Goal: Transaction & Acquisition: Purchase product/service

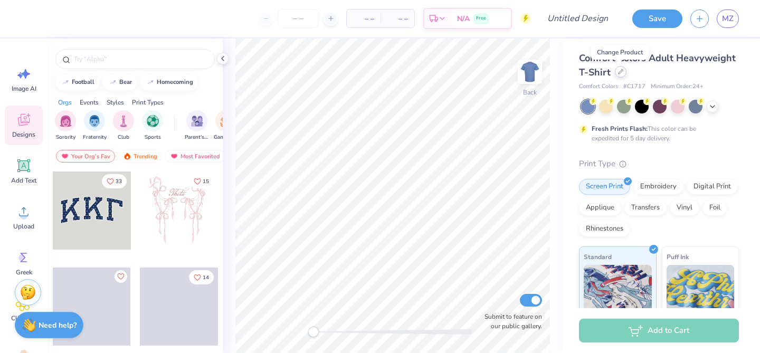
click at [617, 71] on div at bounding box center [621, 72] width 12 height 12
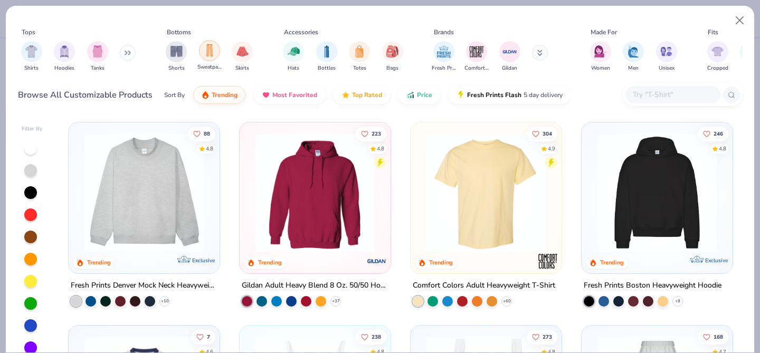
click at [211, 53] on img "filter for Sweatpants" at bounding box center [210, 50] width 12 height 12
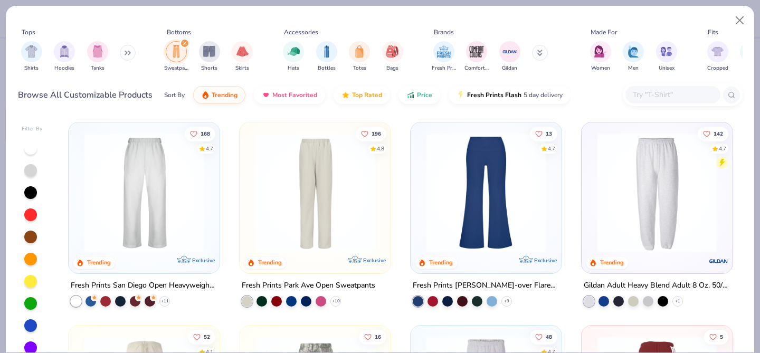
click at [475, 212] on img at bounding box center [486, 192] width 130 height 119
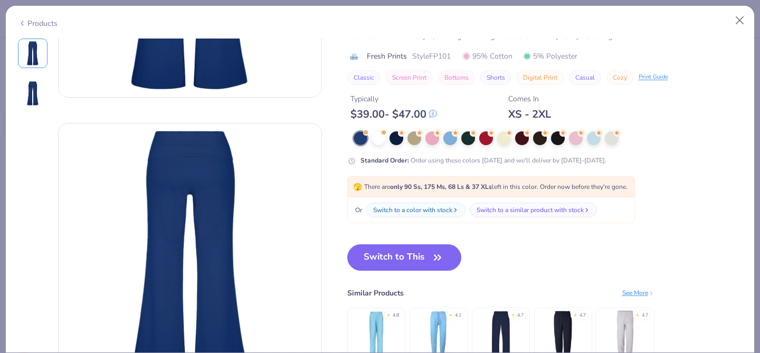
scroll to position [213, 0]
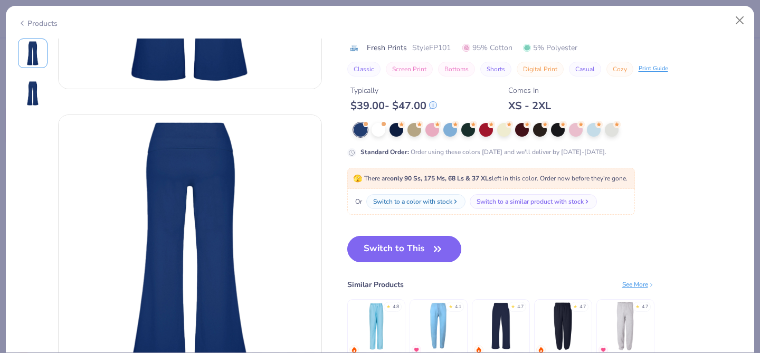
click at [437, 249] on icon "button" at bounding box center [437, 249] width 15 height 15
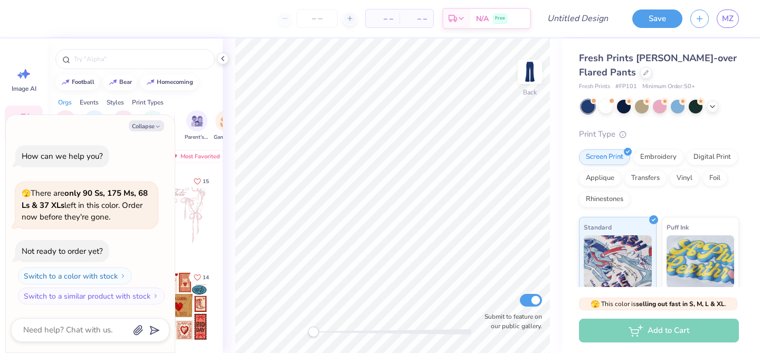
drag, startPoint x: 312, startPoint y: 334, endPoint x: 305, endPoint y: 372, distance: 38.7
click at [305, 353] on html "– – Per Item – – Total Est. Delivery N/A Free Design Title Save MZ Image AI Des…" at bounding box center [380, 176] width 760 height 353
type textarea "x"
